Goal: Navigation & Orientation: Find specific page/section

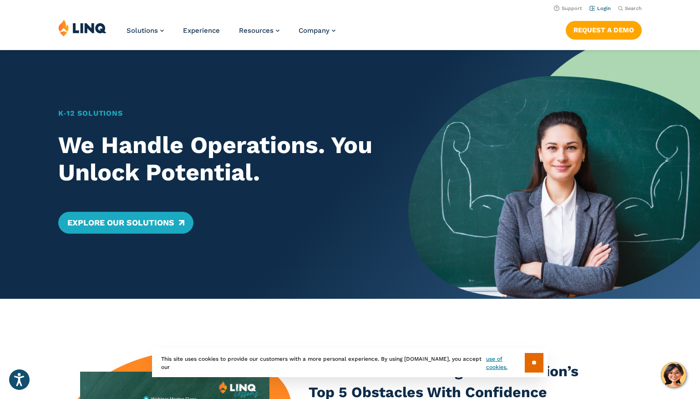
click at [604, 8] on link "Login" at bounding box center [599, 8] width 21 height 6
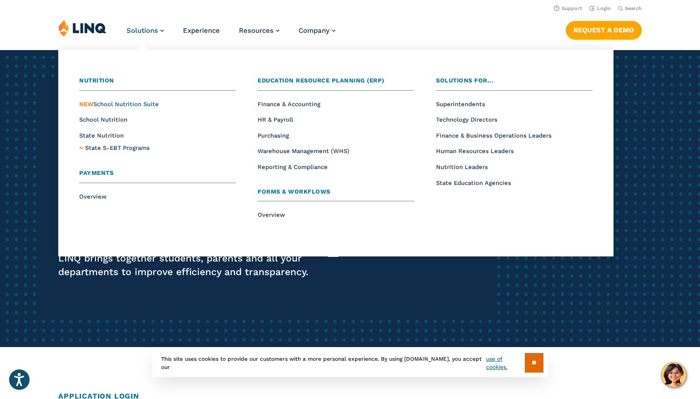
click at [117, 103] on span "NEW School Nutrition Suite" at bounding box center [119, 104] width 80 height 7
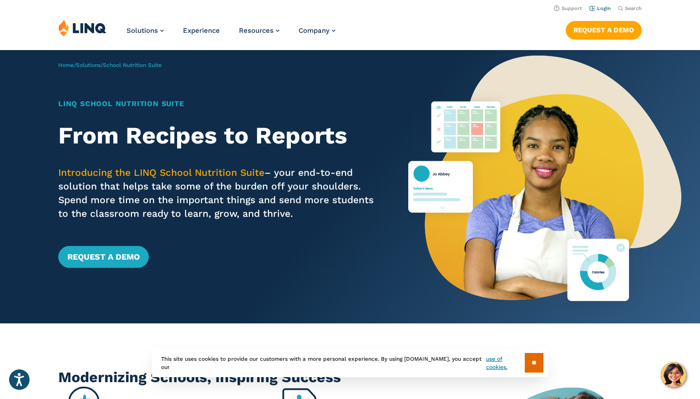
click at [602, 10] on link "Login" at bounding box center [599, 8] width 21 height 6
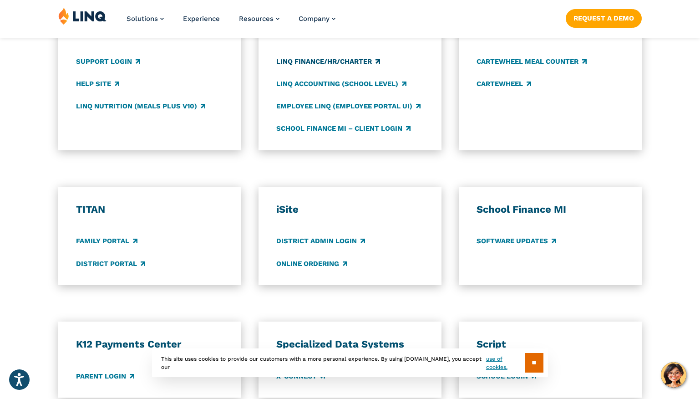
scroll to position [543, 0]
